Goal: Check status: Check status

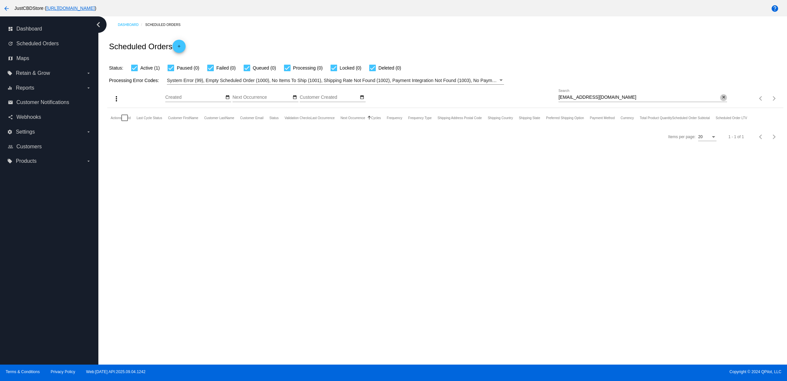
click at [723, 100] on mat-icon "close" at bounding box center [724, 97] width 5 height 5
click at [723, 100] on input "Search" at bounding box center [643, 97] width 169 height 5
paste input "barbaracrowe@windstream.net"
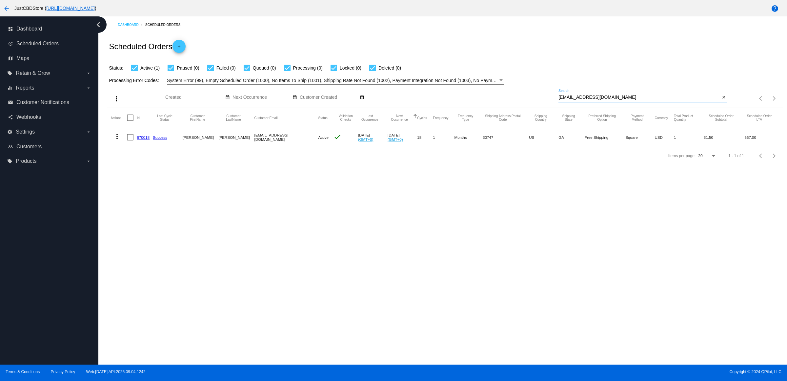
type input "barbaracrowe@windstream.net"
click at [147, 139] on link "670018" at bounding box center [143, 137] width 13 height 4
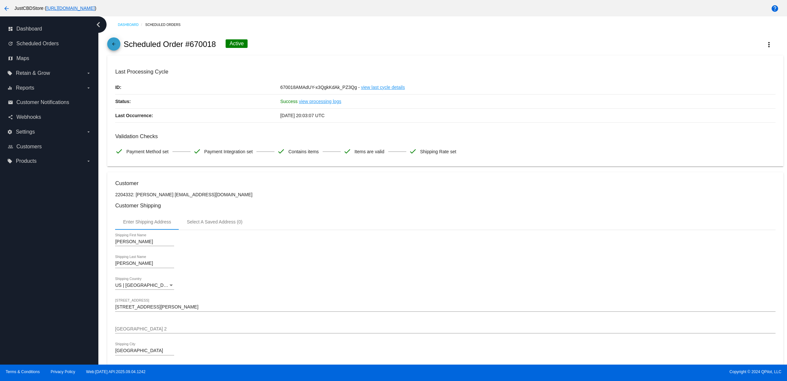
click at [114, 49] on mat-icon "arrow_back" at bounding box center [114, 46] width 8 height 8
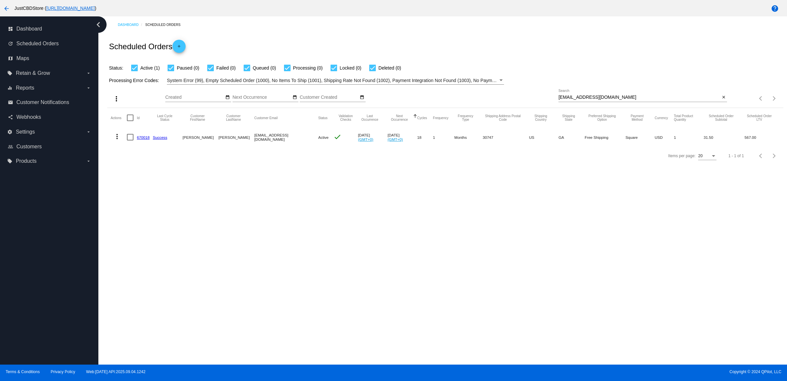
click at [146, 139] on link "670018" at bounding box center [143, 137] width 13 height 4
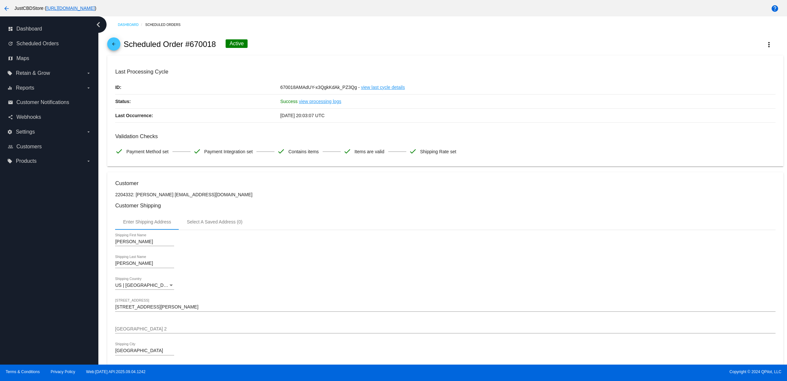
click at [116, 46] on mat-icon "arrow_back" at bounding box center [114, 46] width 8 height 8
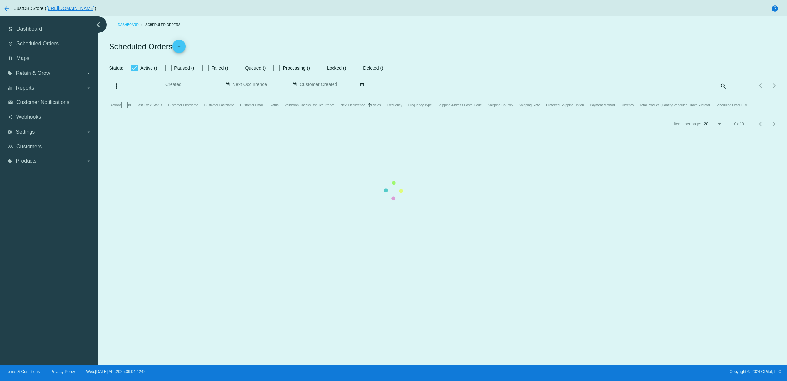
checkbox input "true"
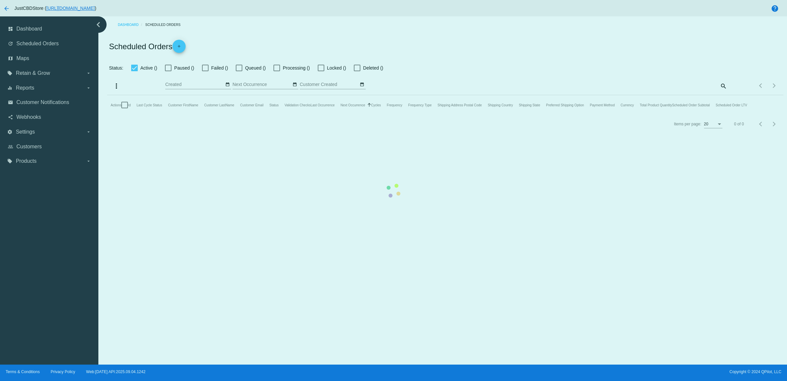
checkbox input "true"
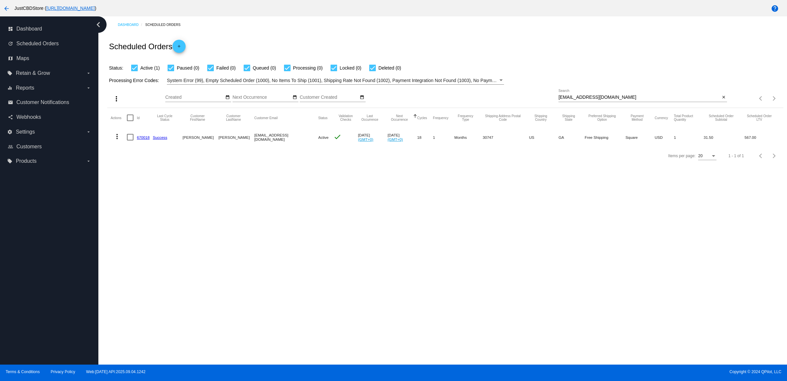
click at [335, 226] on div "Dashboard Scheduled Orders Scheduled Orders add Status: Active (1) Paused (0) F…" at bounding box center [442, 190] width 689 height 348
click at [724, 100] on mat-icon "close" at bounding box center [724, 97] width 5 height 5
click at [724, 104] on mat-icon "search" at bounding box center [723, 98] width 8 height 10
type input "[EMAIL_ADDRESS][DOMAIN_NAME]"
click at [146, 139] on link "871950" at bounding box center [143, 137] width 13 height 4
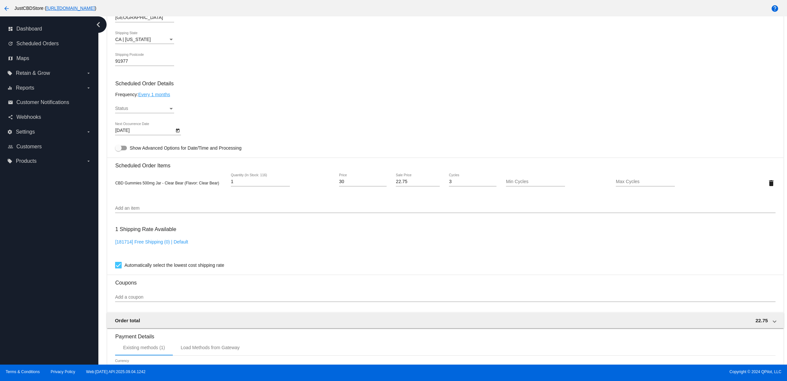
scroll to position [328, 0]
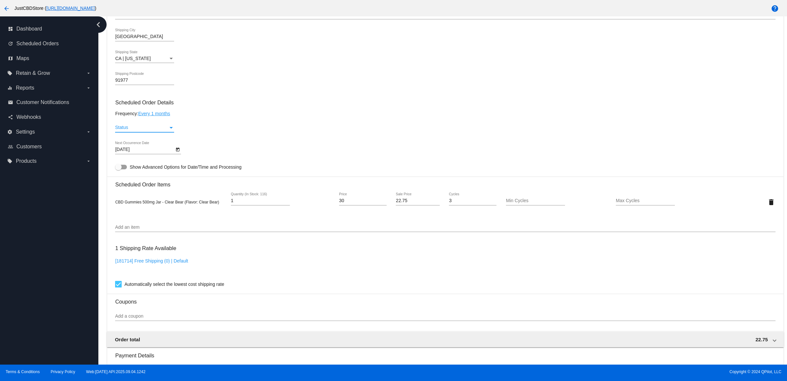
click at [167, 130] on div "Status" at bounding box center [141, 127] width 53 height 5
click at [165, 133] on span "Active" at bounding box center [146, 135] width 59 height 14
click at [283, 116] on div "Frequency: Every 1 months" at bounding box center [445, 113] width 660 height 5
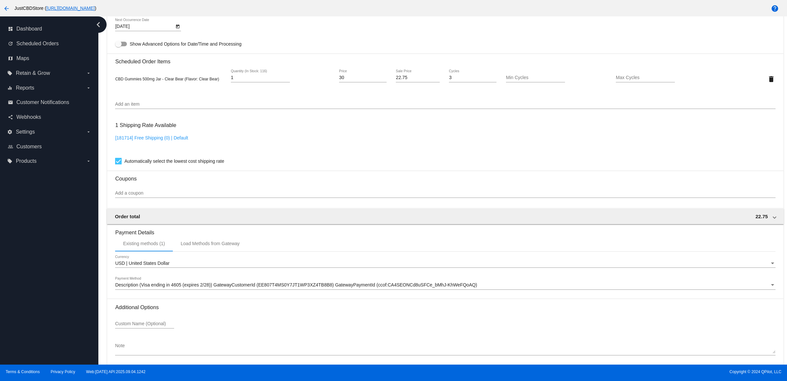
scroll to position [485, 0]
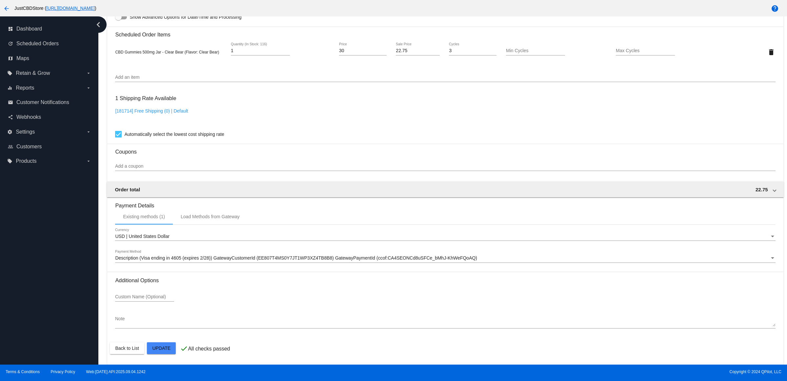
click at [163, 345] on mat-card "Customer 6317232: Robin Mcdonel belljl1971@gmail.com Customer Shipping Enter Sh…" at bounding box center [445, 36] width 676 height 656
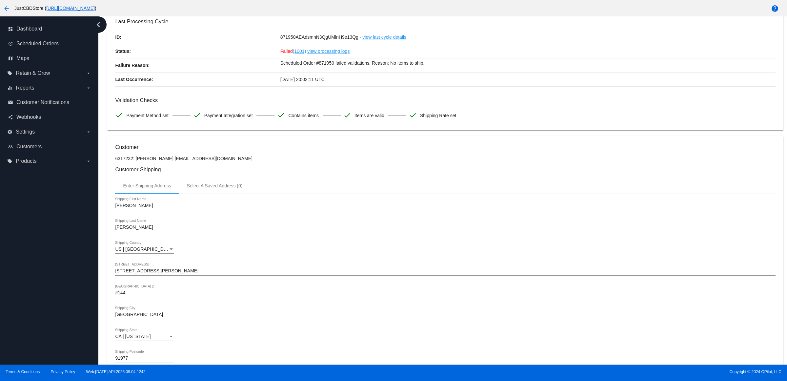
scroll to position [0, 0]
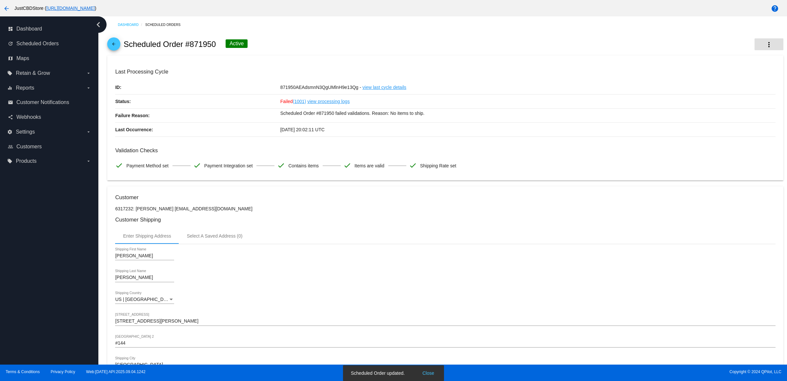
click at [765, 47] on mat-icon "more_vert" at bounding box center [769, 45] width 8 height 8
click at [742, 96] on button "cached Process Now" at bounding box center [731, 99] width 92 height 16
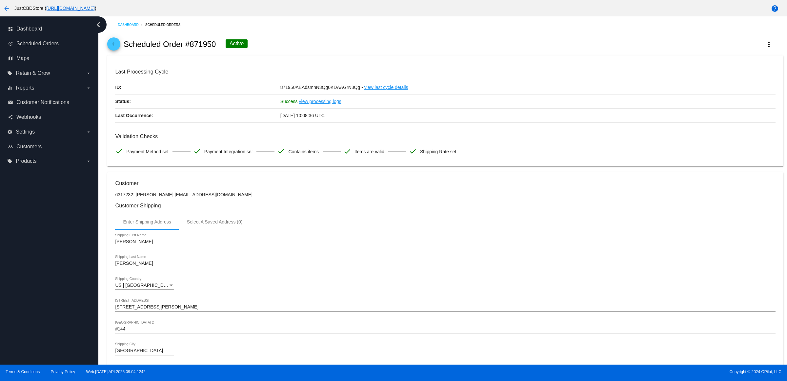
click at [364, 240] on div "[PERSON_NAME] Shipping First Name [PERSON_NAME] Shipping Last Name [GEOGRAPHIC_…" at bounding box center [445, 319] width 660 height 178
click at [118, 45] on span "arrow_back" at bounding box center [114, 45] width 8 height 16
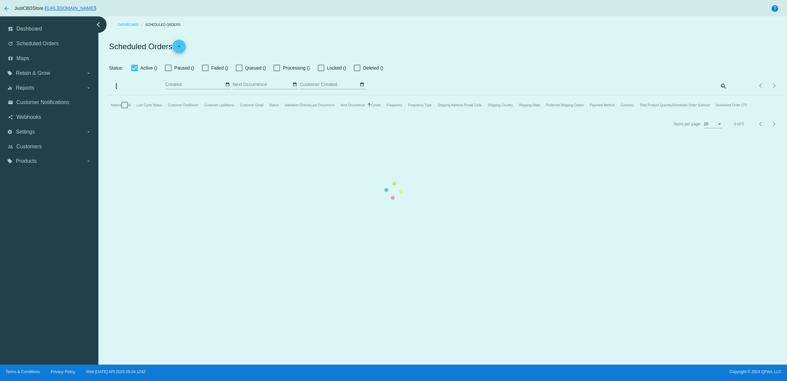
checkbox input "true"
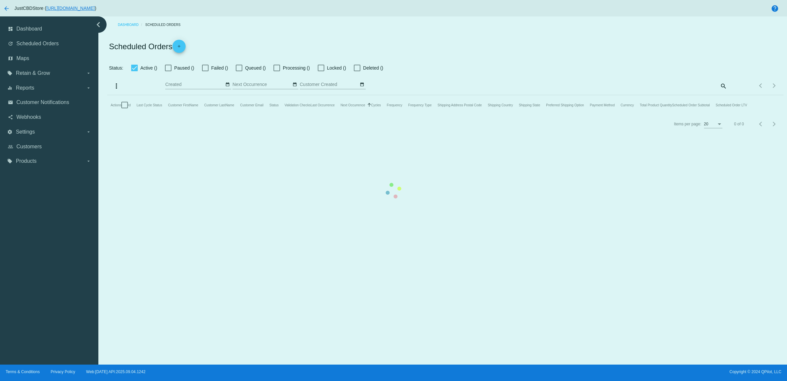
checkbox input "true"
